Goal: Transaction & Acquisition: Purchase product/service

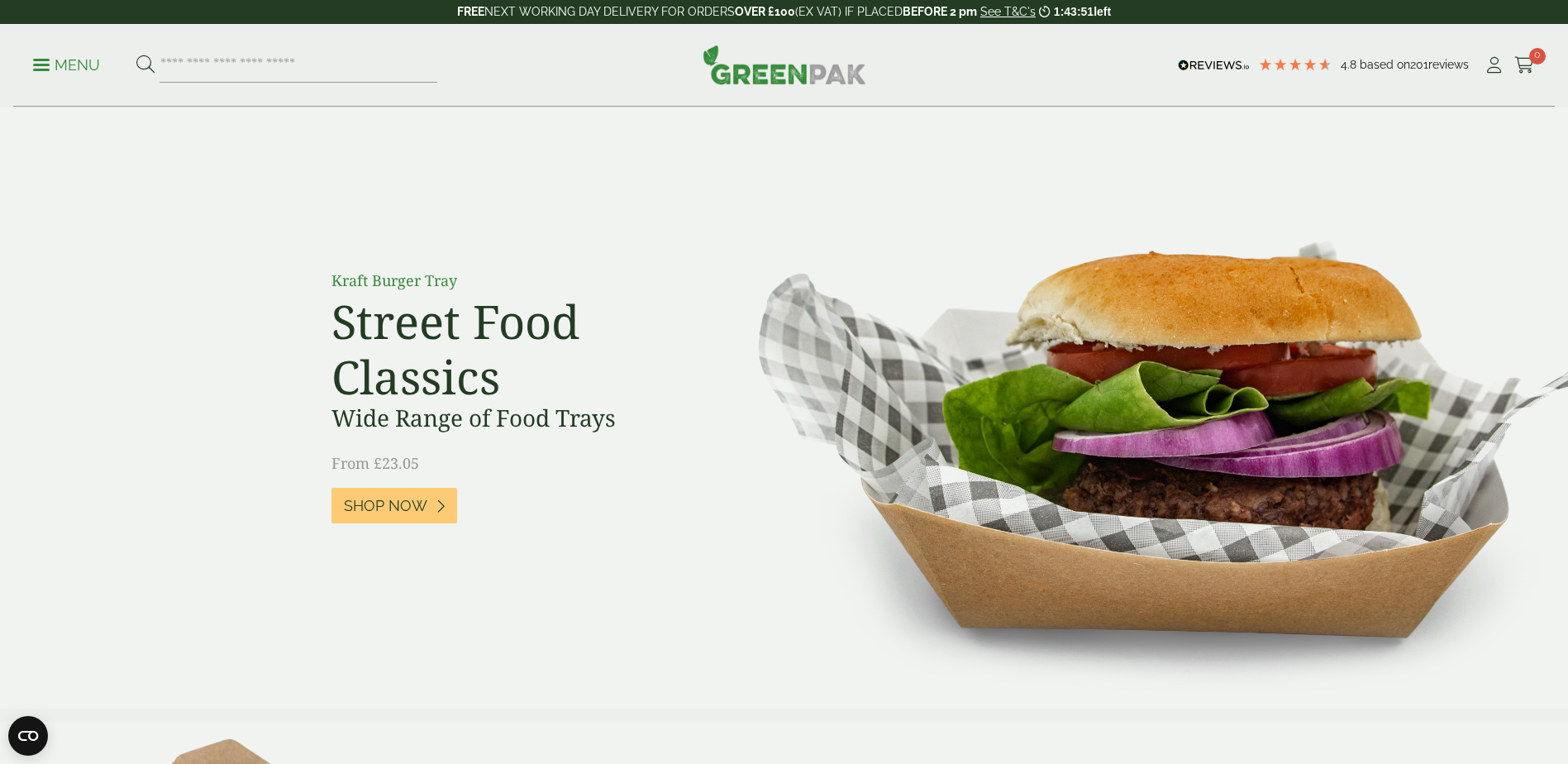
click at [36, 65] on span at bounding box center [41, 65] width 16 height 3
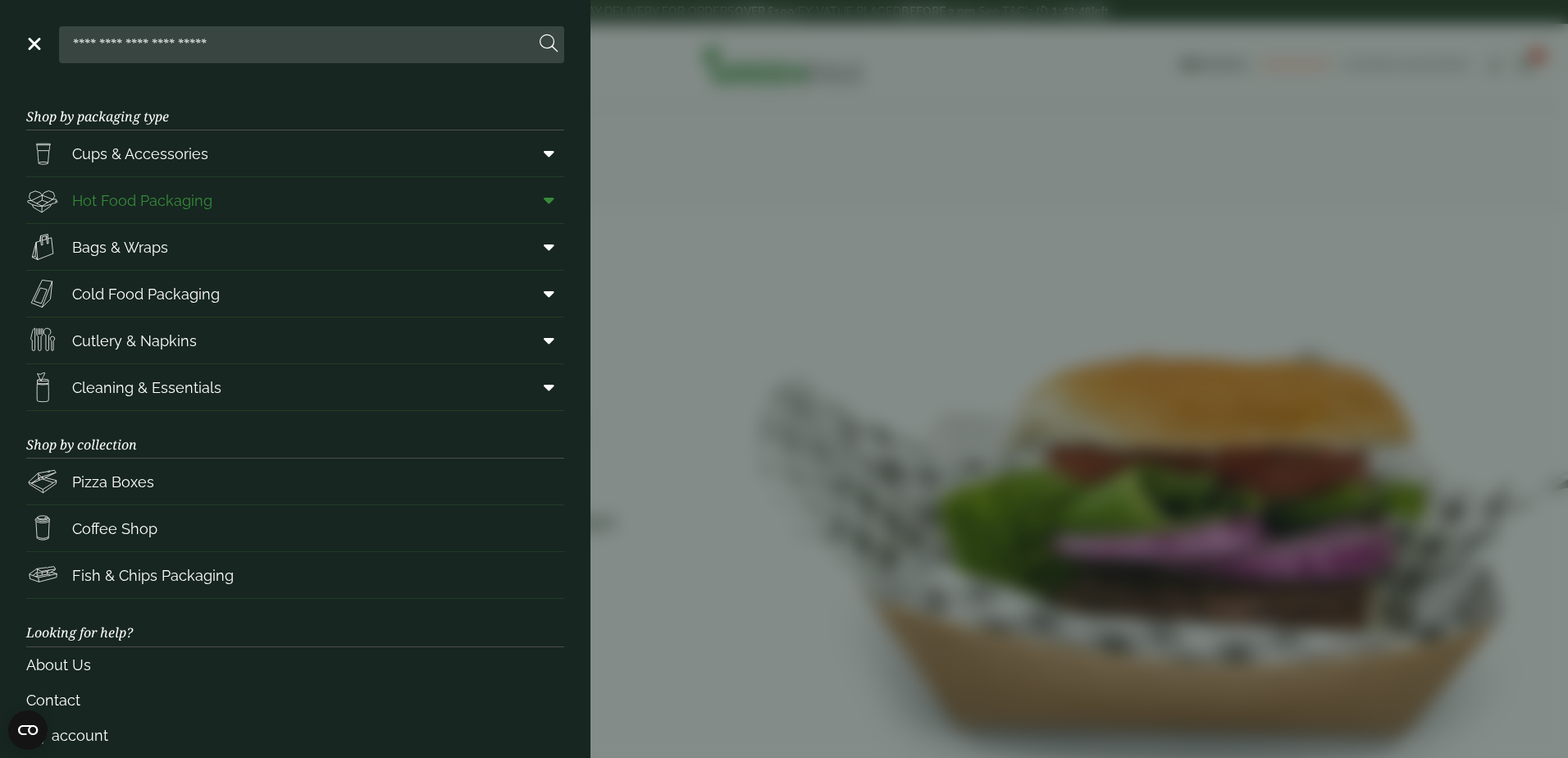
click at [161, 196] on span "Hot Food Packaging" at bounding box center [142, 200] width 140 height 22
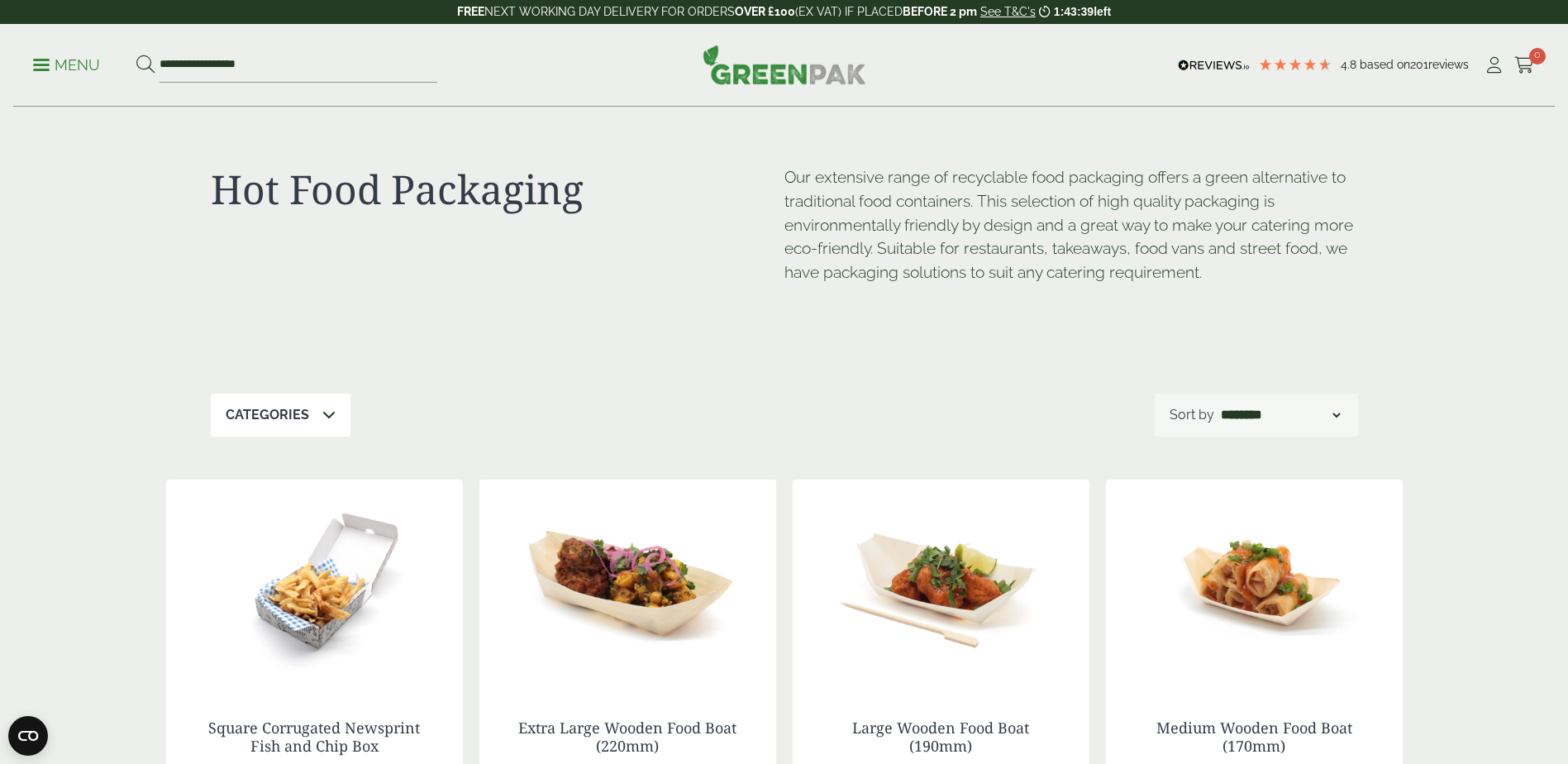
click at [327, 412] on icon at bounding box center [328, 414] width 13 height 13
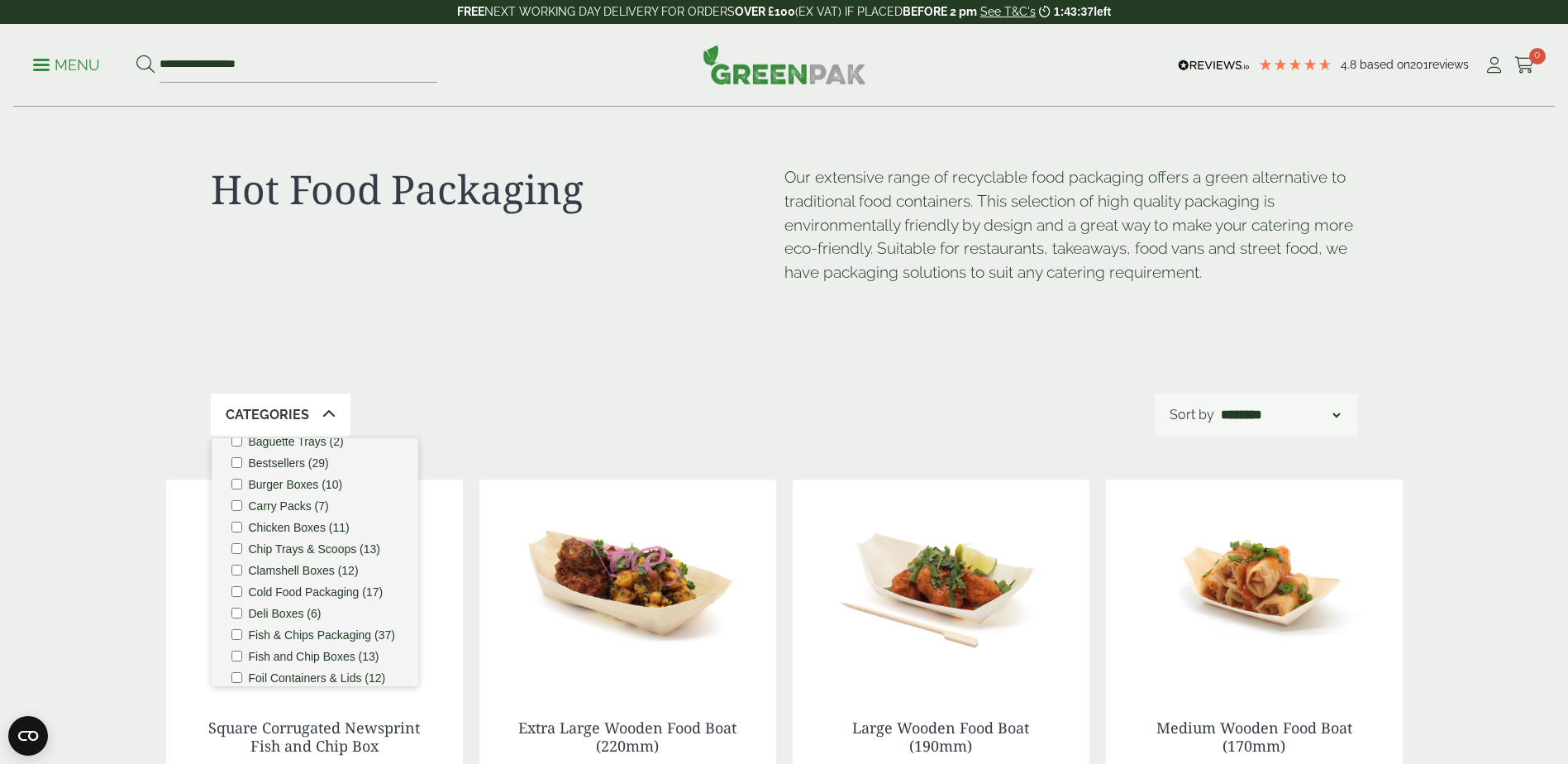
scroll to position [83, 0]
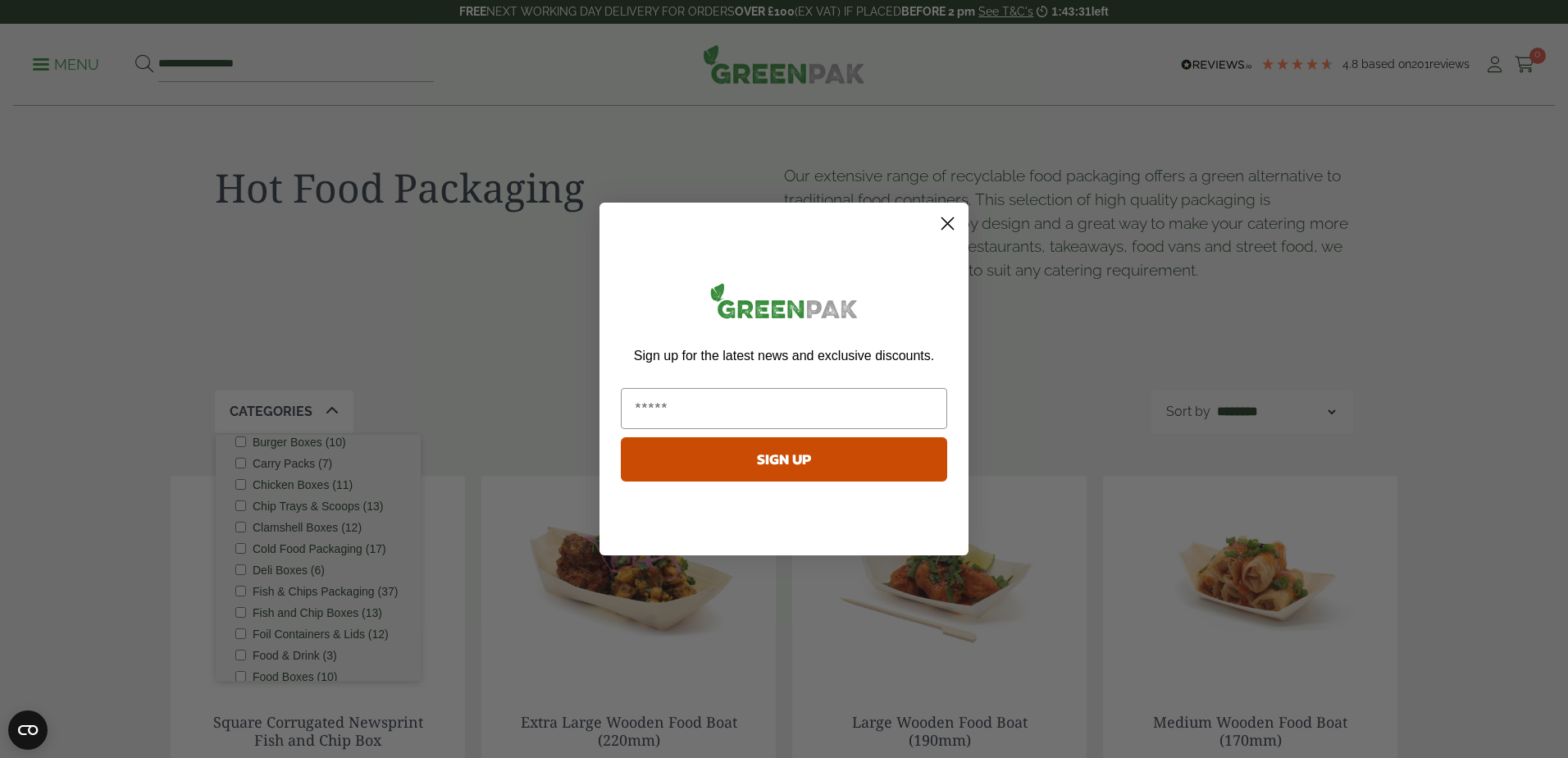
click at [951, 217] on circle "Close dialog" at bounding box center [947, 224] width 27 height 27
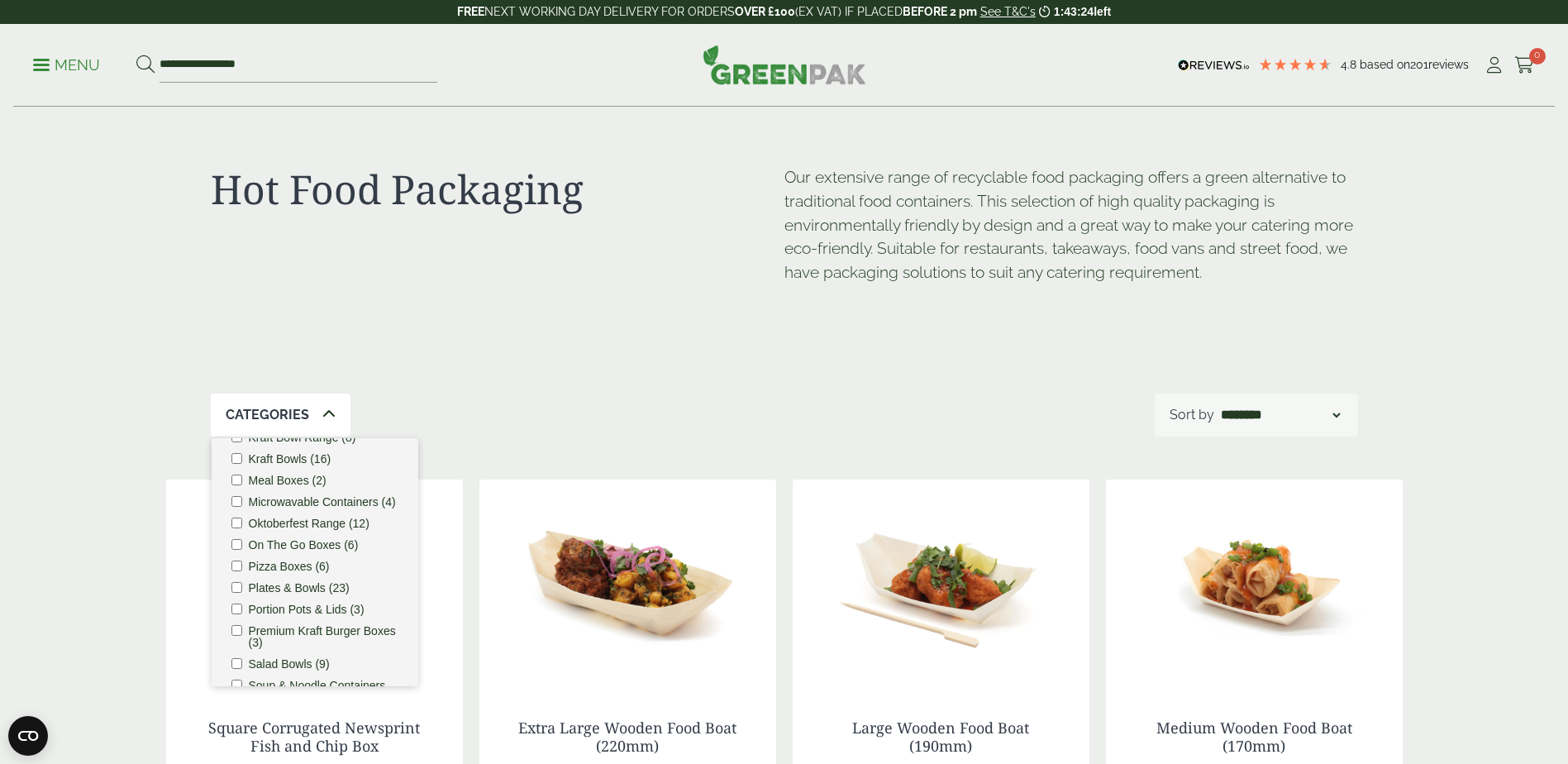
scroll to position [496, 0]
click at [291, 626] on label "Soup & Noodle Containers (12)" at bounding box center [323, 633] width 150 height 23
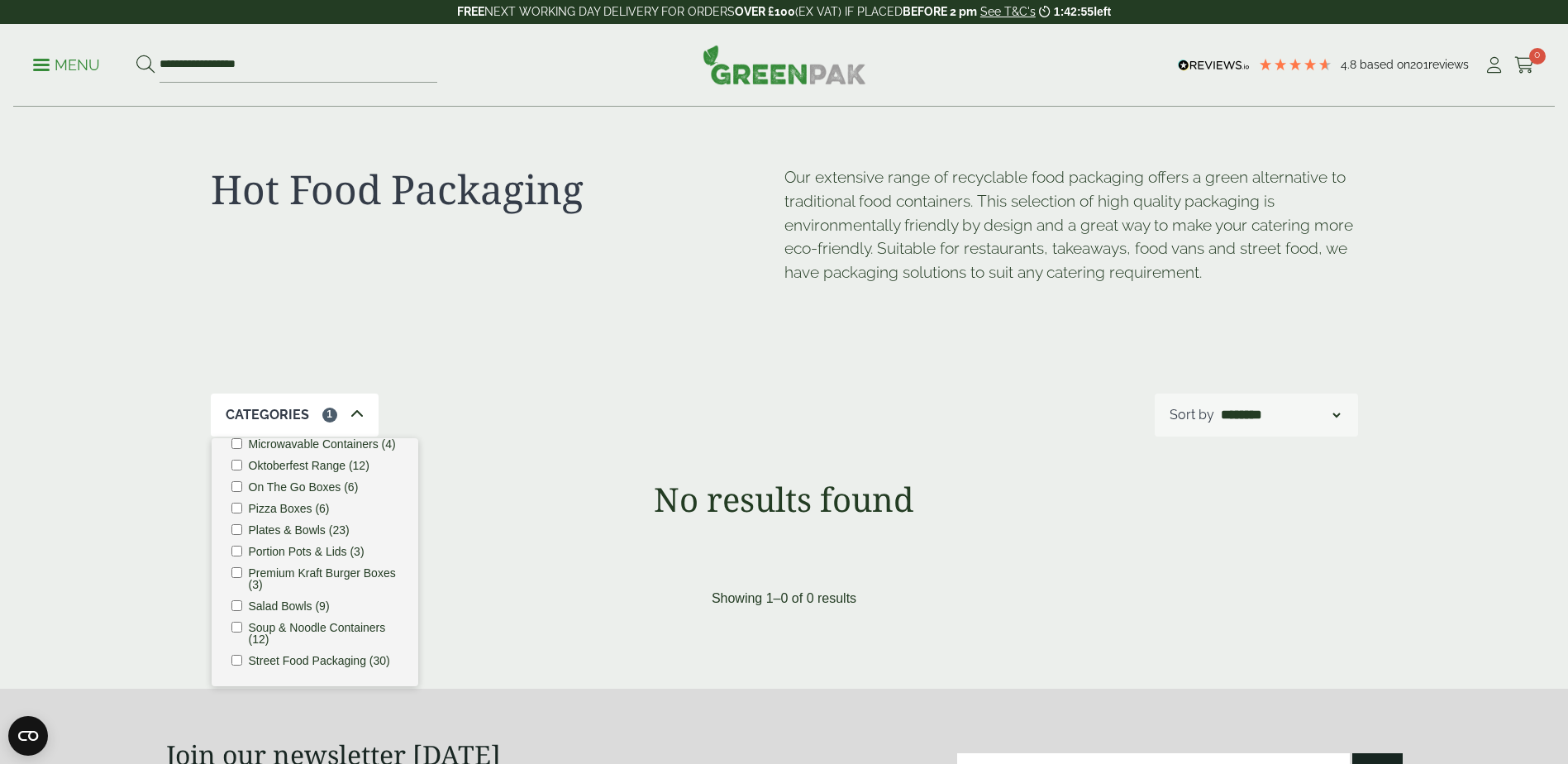
scroll to position [83, 0]
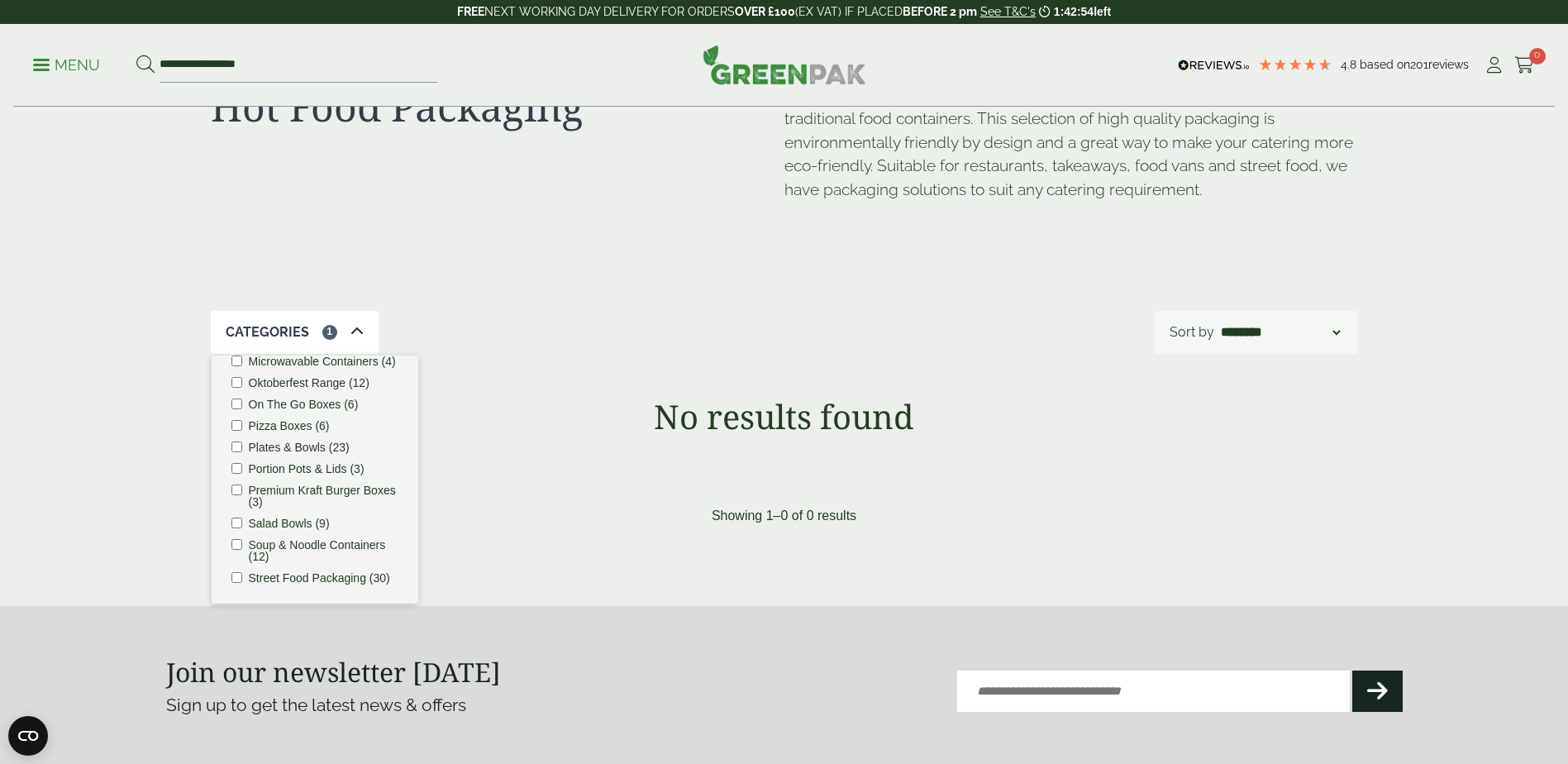
click at [332, 572] on label "Street Food Packaging (30)" at bounding box center [319, 578] width 141 height 11
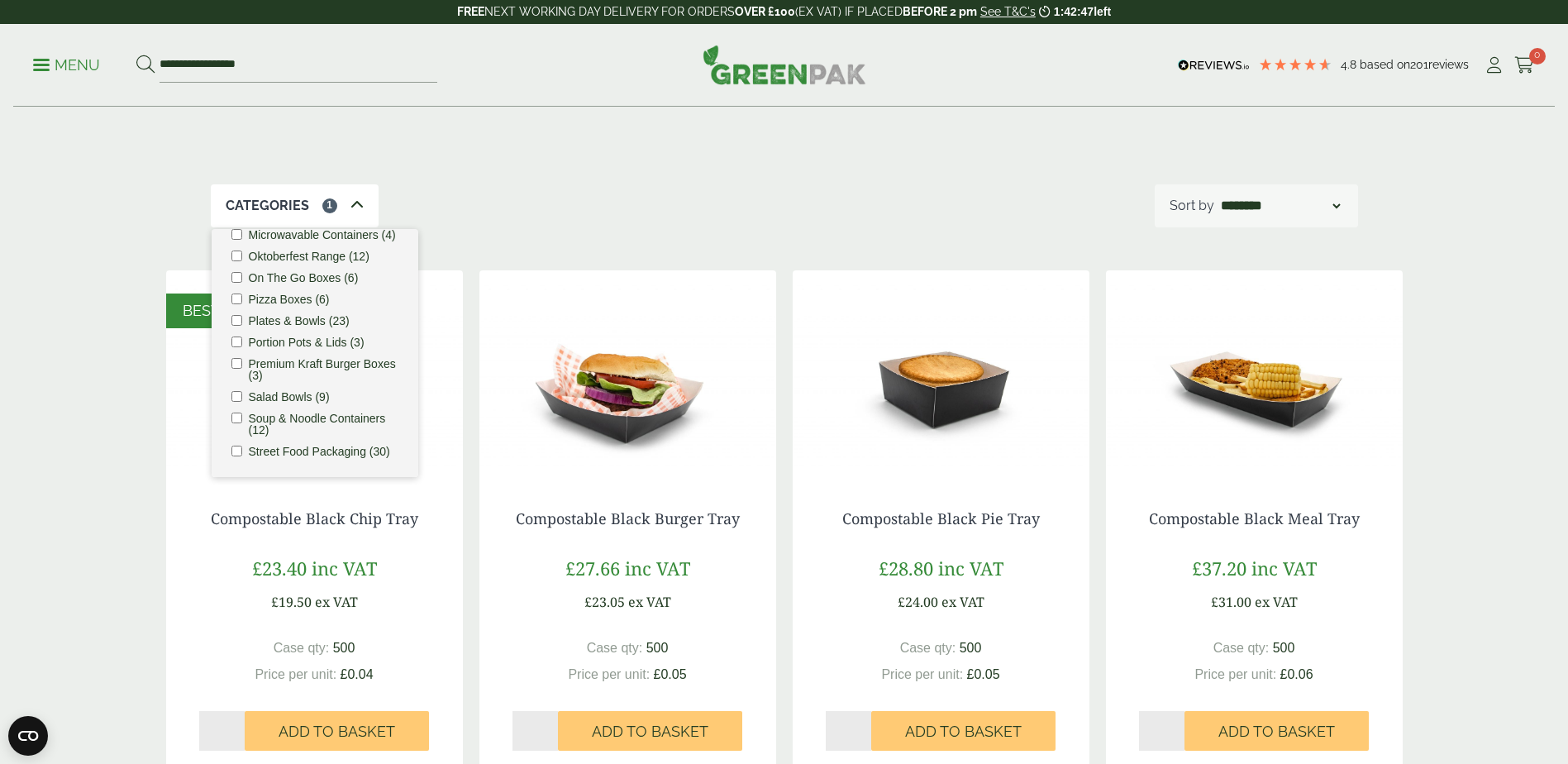
scroll to position [0, 0]
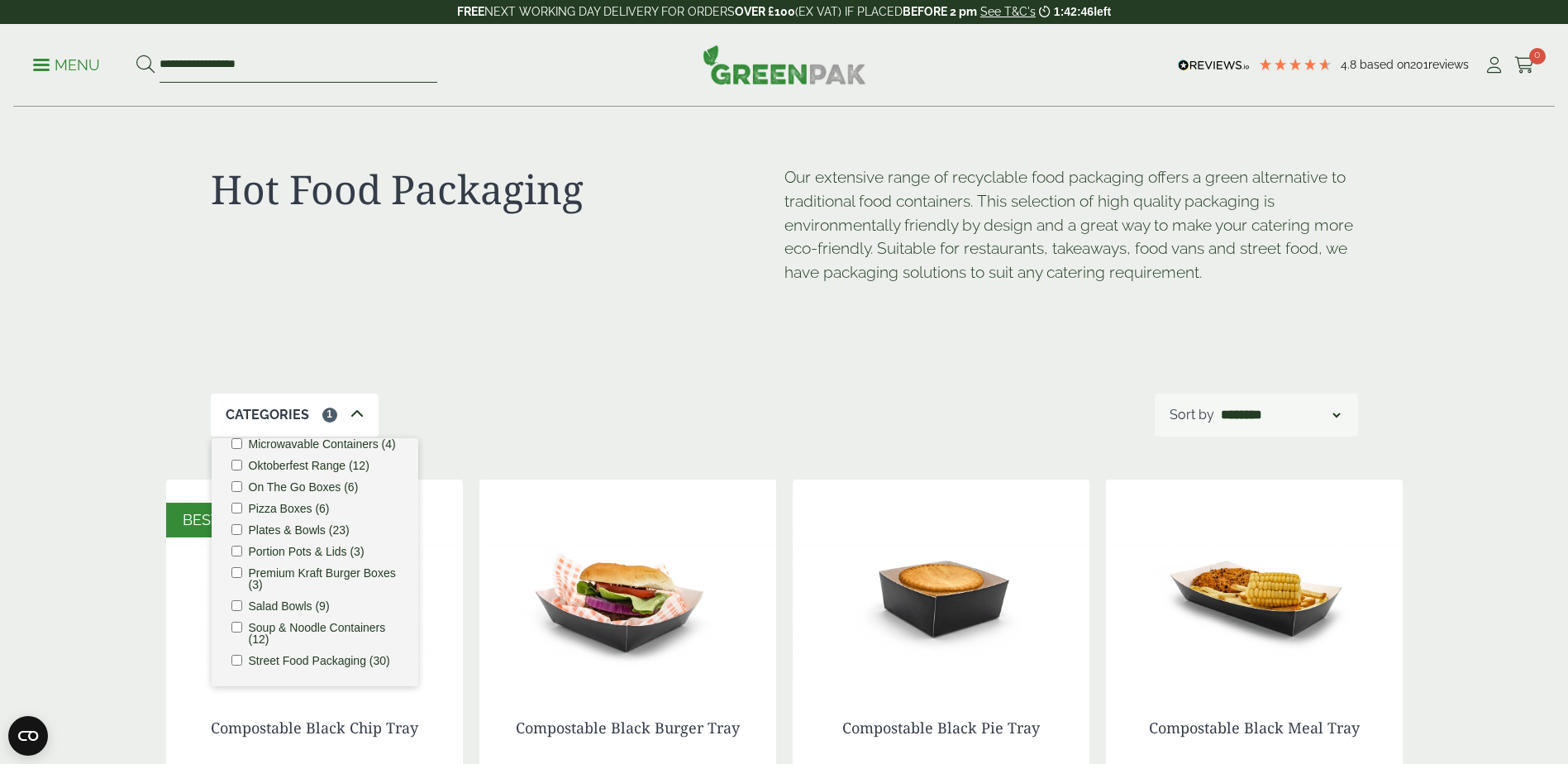
click at [287, 61] on input "**********" at bounding box center [298, 65] width 278 height 34
type input "*"
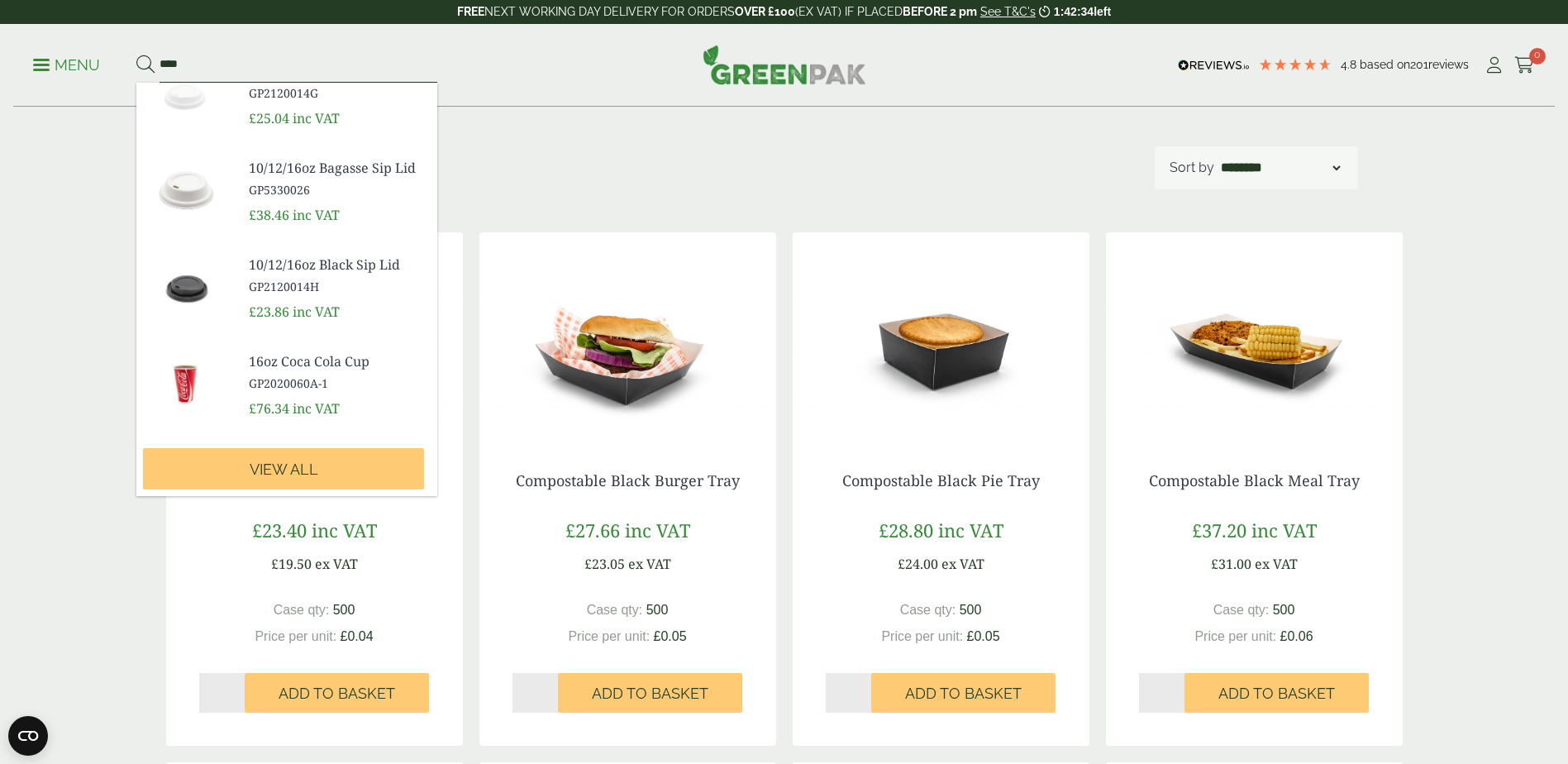
scroll to position [248, 0]
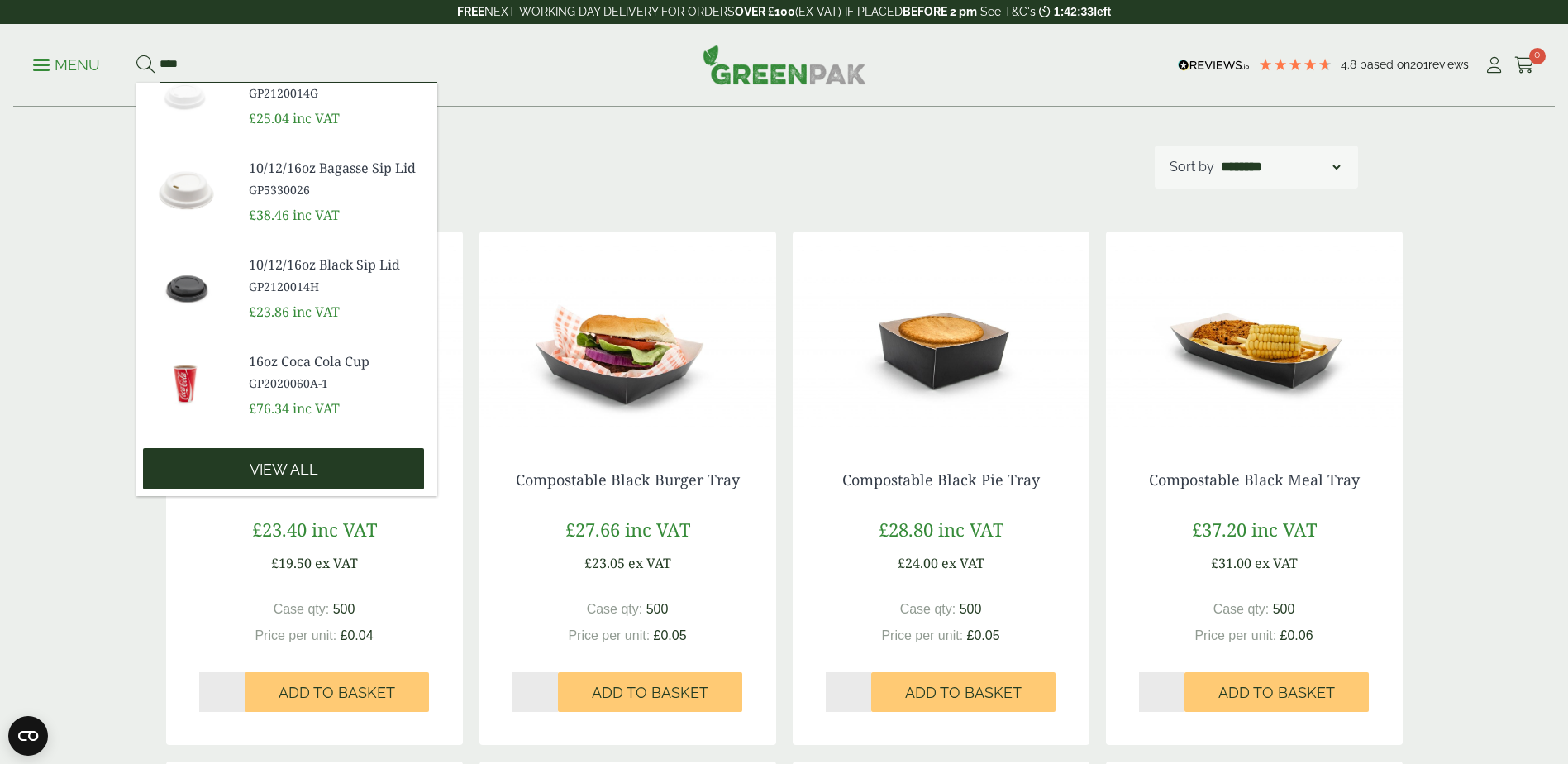
type input "****"
click at [301, 471] on span "View all" at bounding box center [284, 469] width 69 height 18
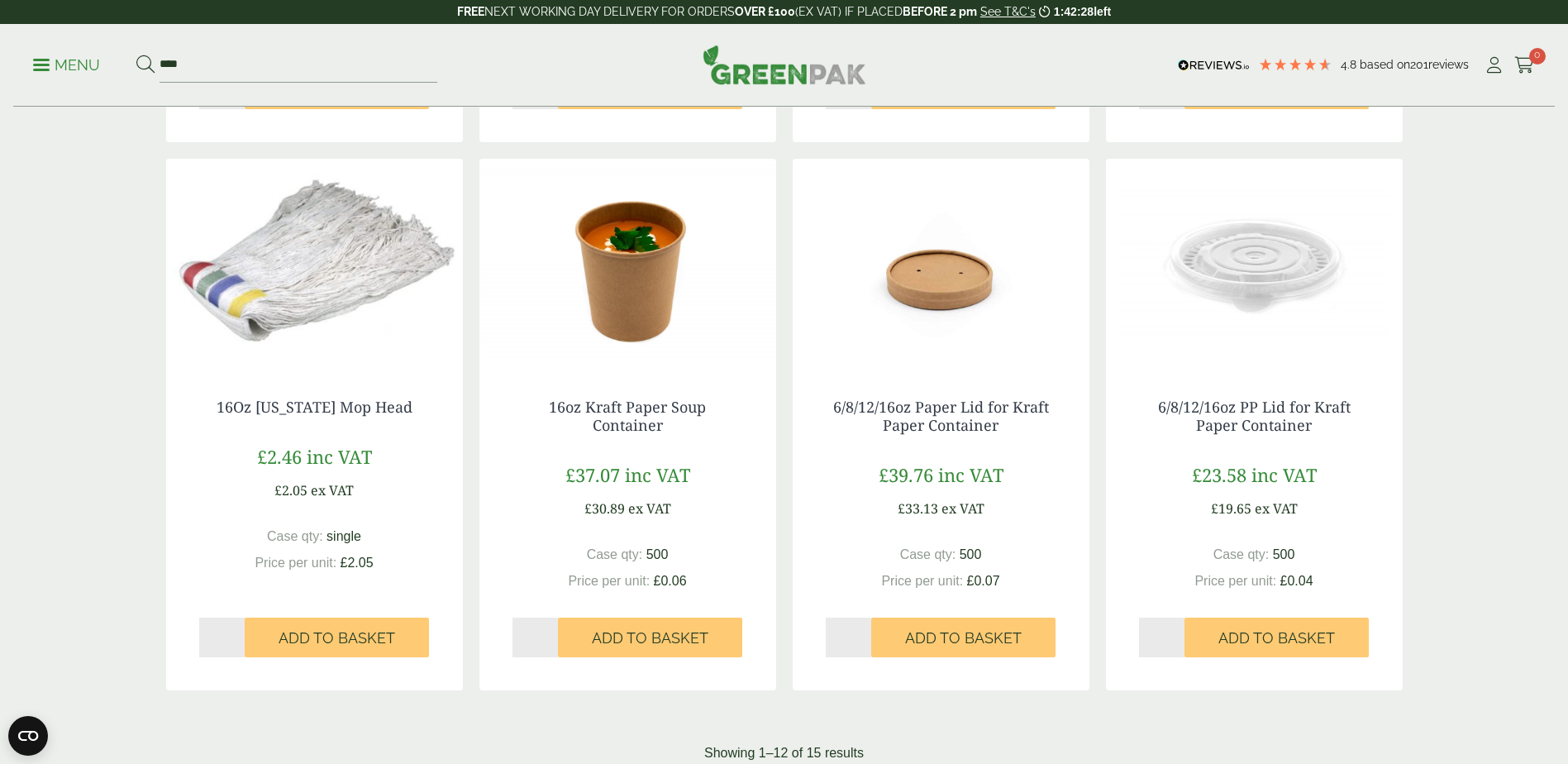
scroll to position [1405, 0]
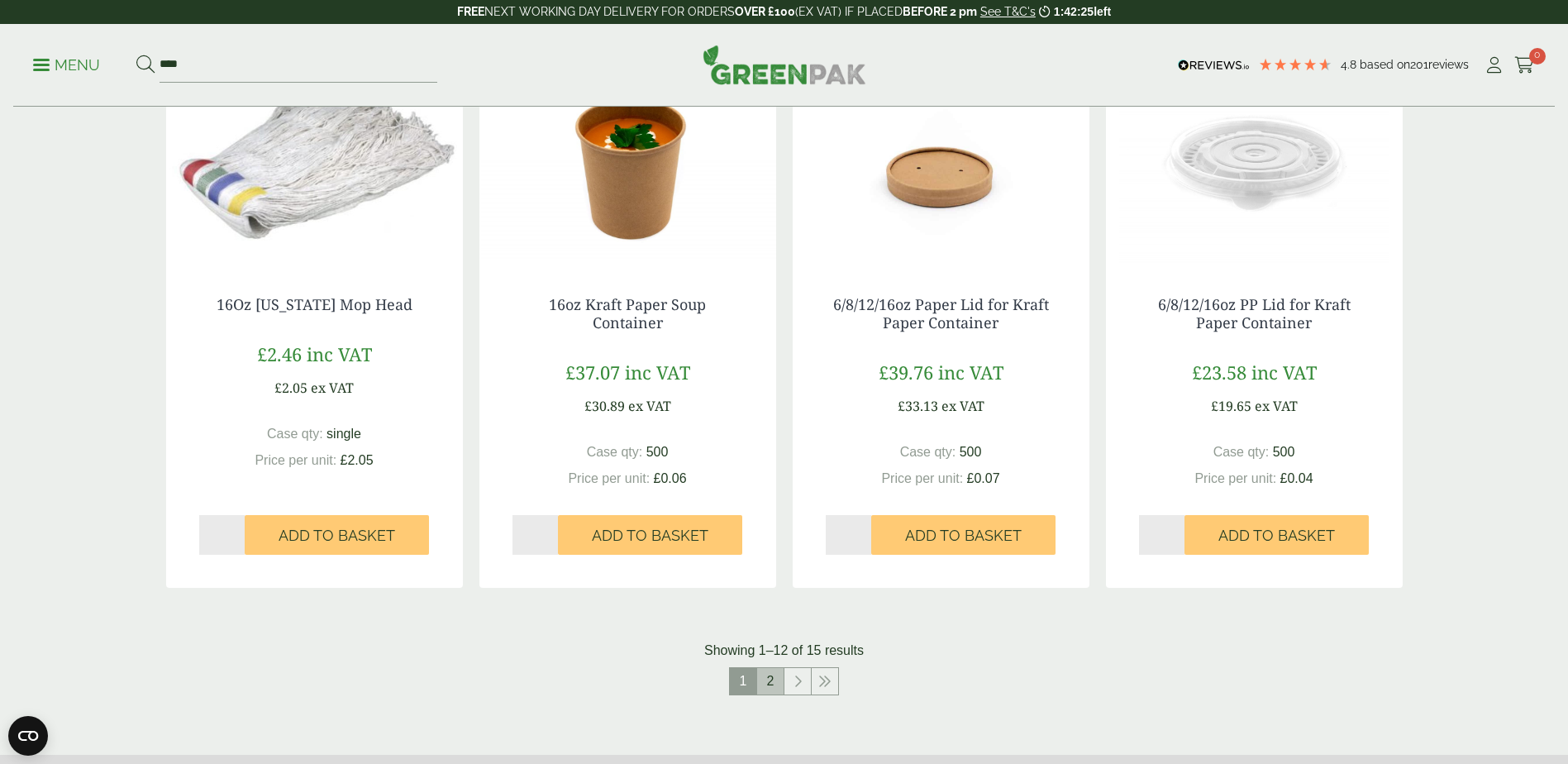
click at [773, 668] on link "2" at bounding box center [771, 681] width 27 height 27
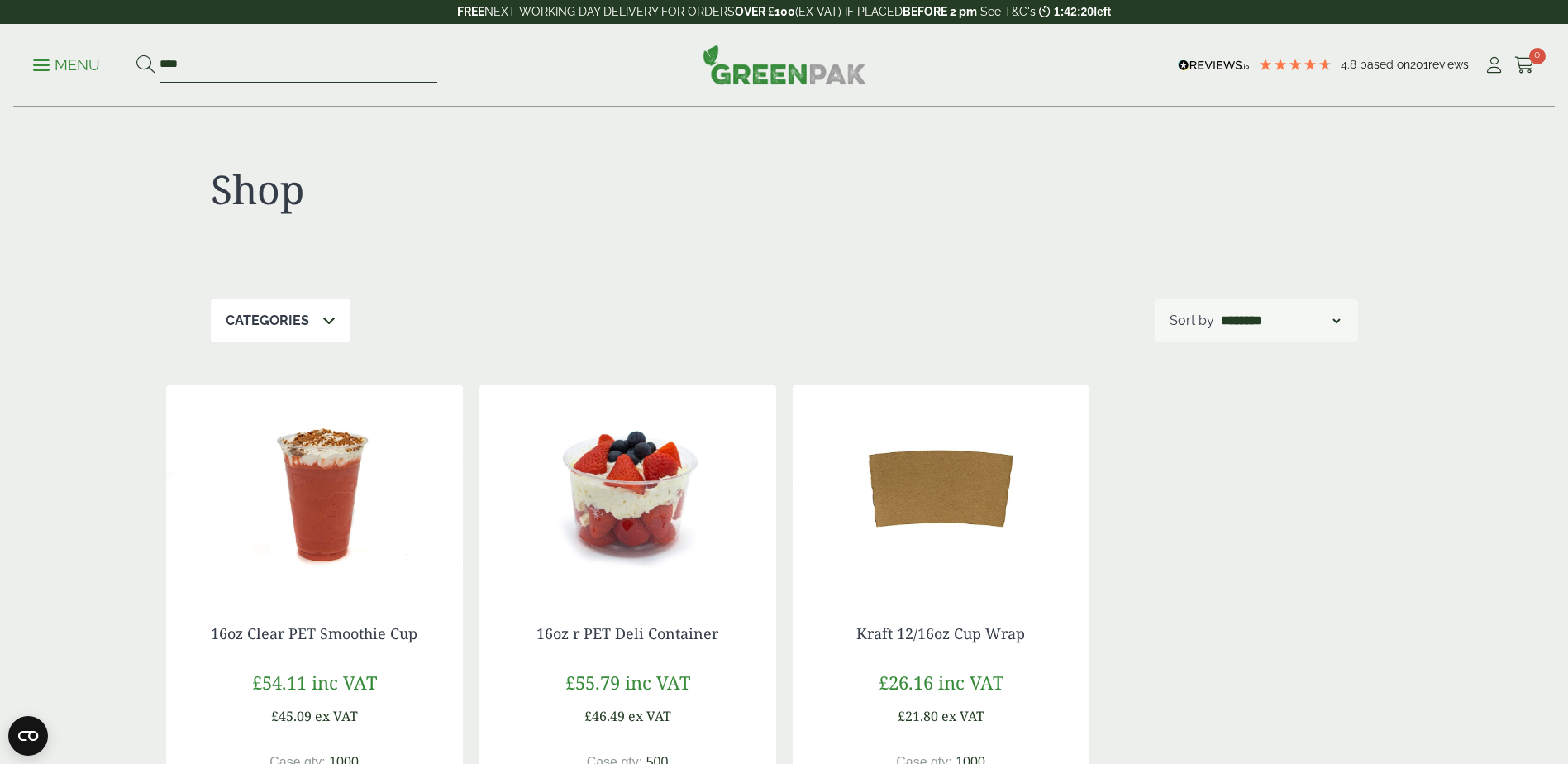
click at [206, 65] on input "****" at bounding box center [298, 65] width 278 height 34
type input "*"
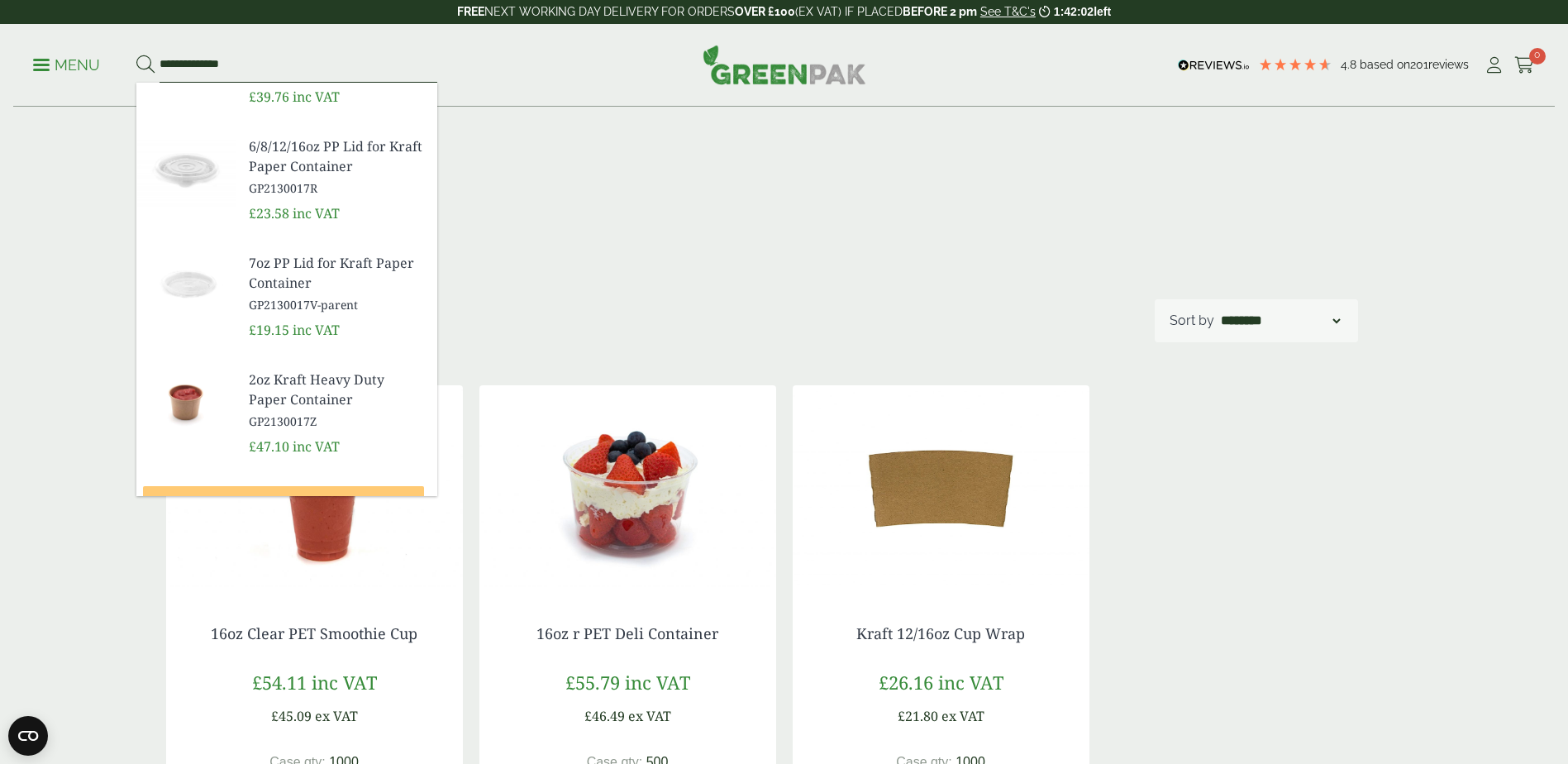
scroll to position [574, 0]
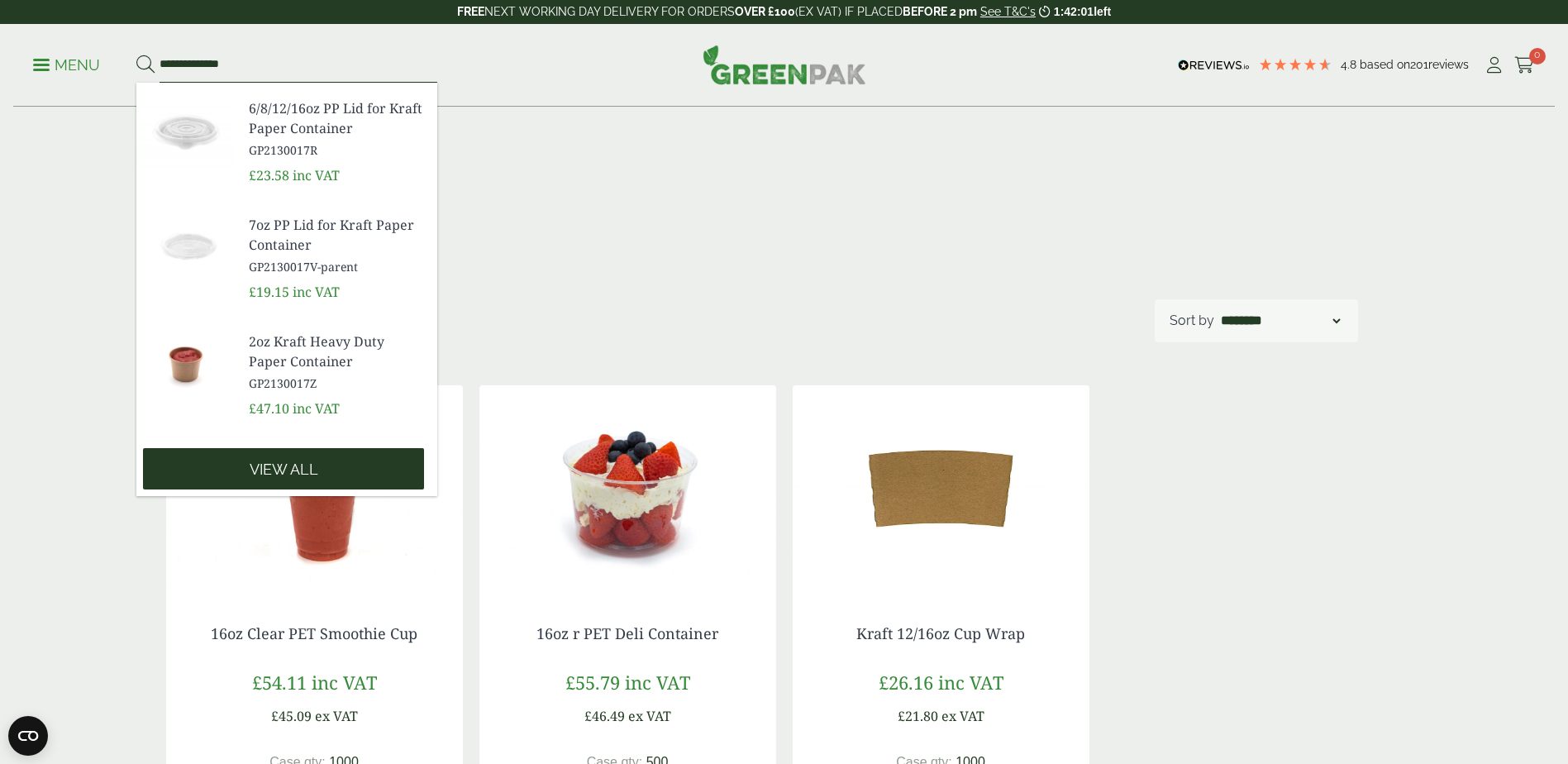
type input "**********"
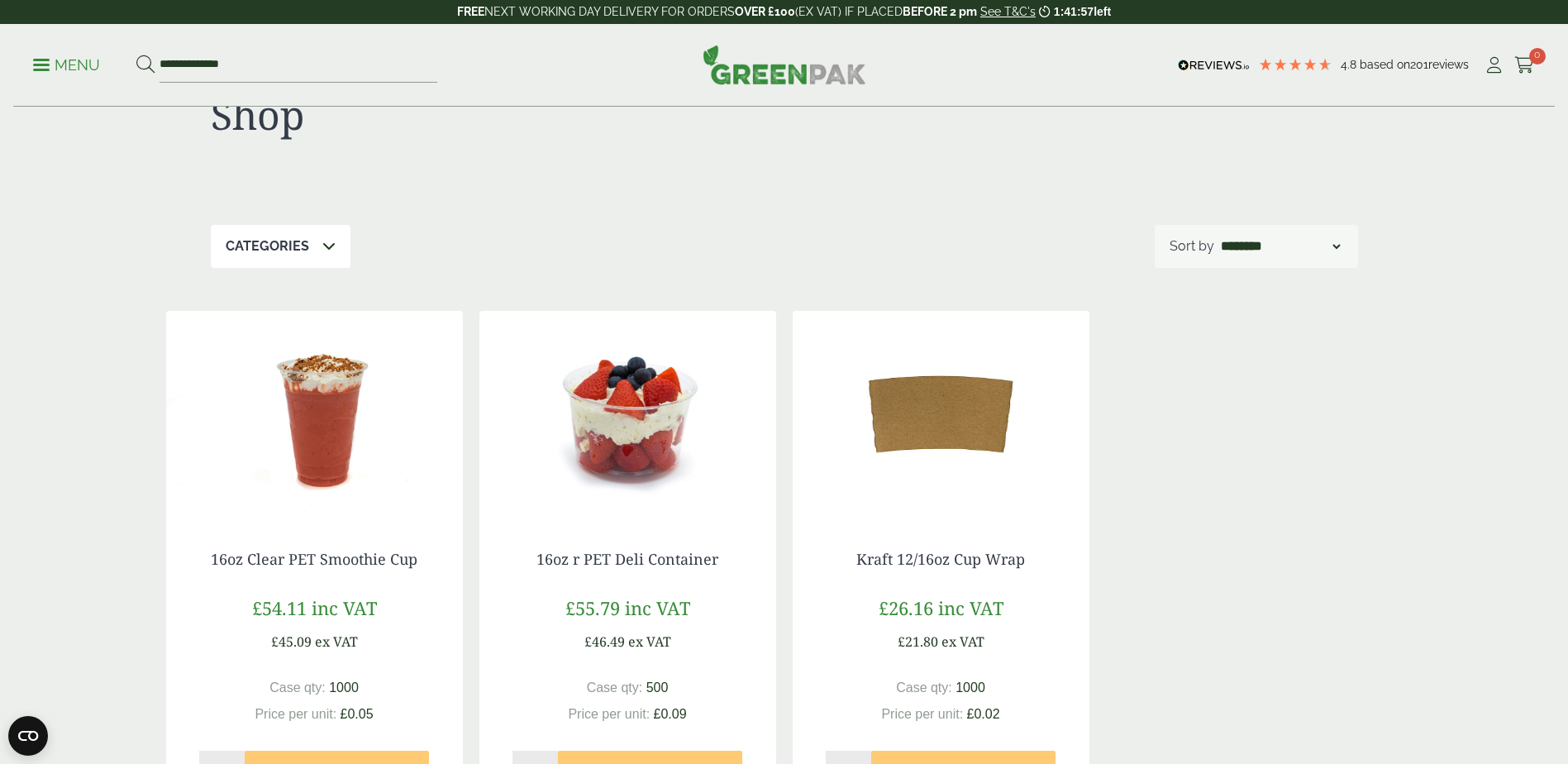
scroll to position [0, 0]
